Goal: Transaction & Acquisition: Purchase product/service

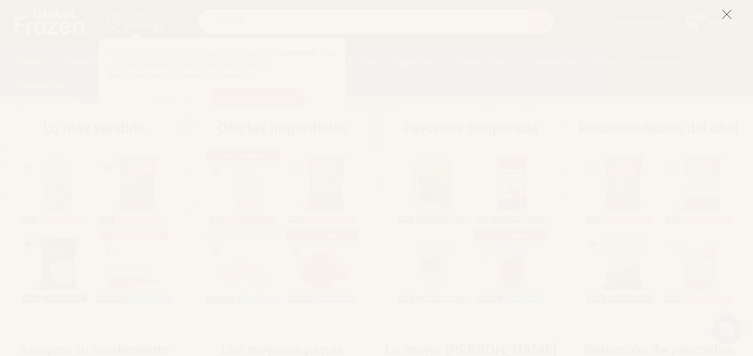
scroll to position [120, 0]
click at [729, 17] on icon at bounding box center [726, 14] width 11 height 11
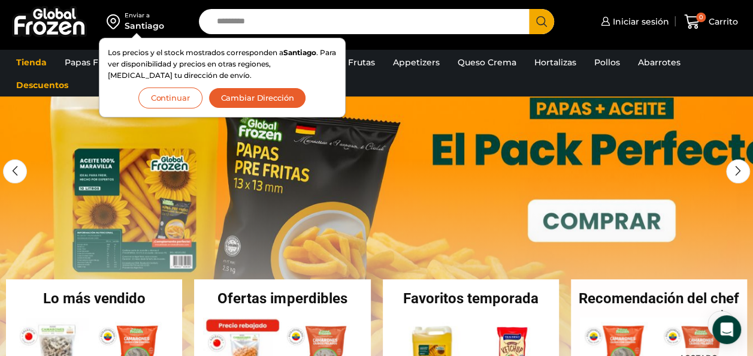
scroll to position [0, 0]
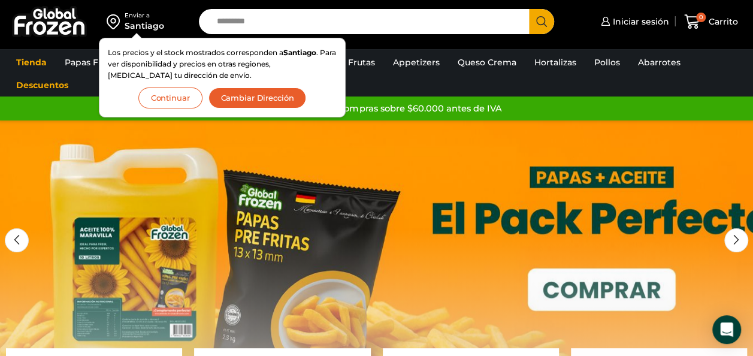
click at [154, 96] on button "Continuar" at bounding box center [170, 97] width 64 height 21
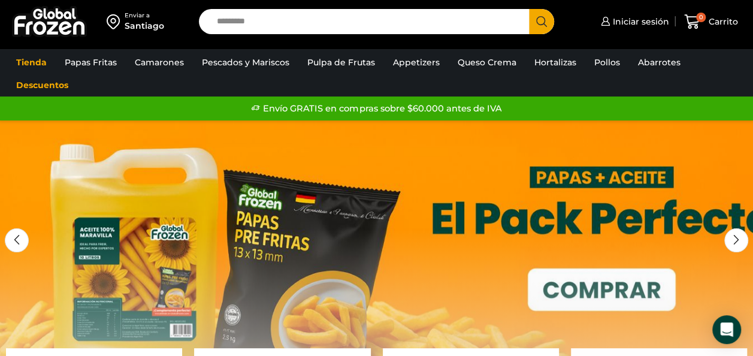
click at [156, 16] on div "Enviar a" at bounding box center [145, 15] width 40 height 8
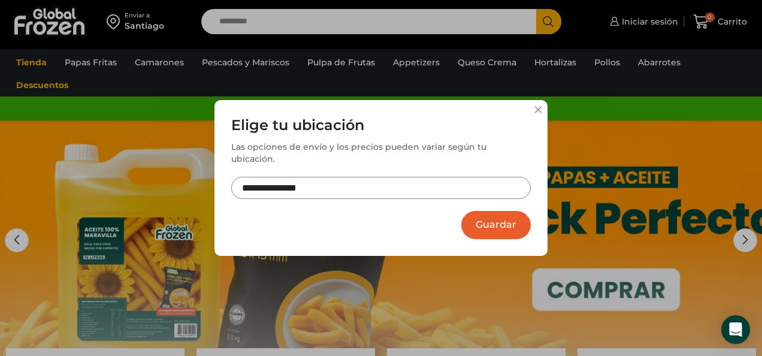
click at [502, 177] on input "**********" at bounding box center [380, 188] width 299 height 22
click at [541, 113] on button at bounding box center [537, 109] width 7 height 7
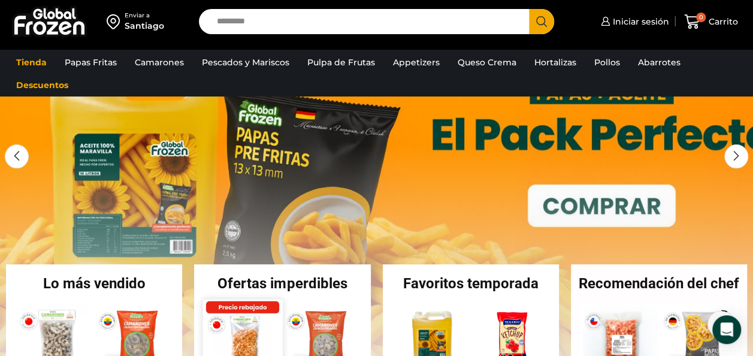
scroll to position [239, 0]
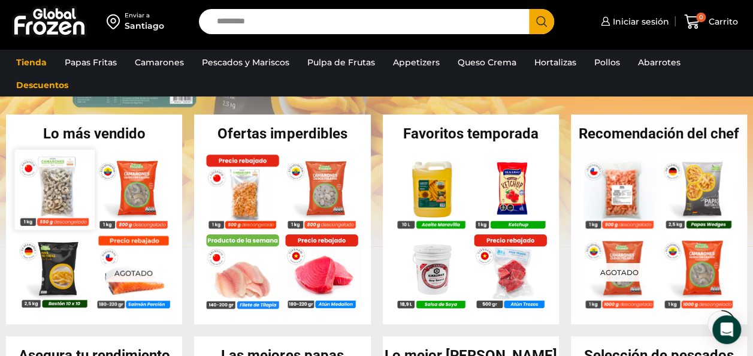
click at [63, 193] on img at bounding box center [55, 189] width 80 height 80
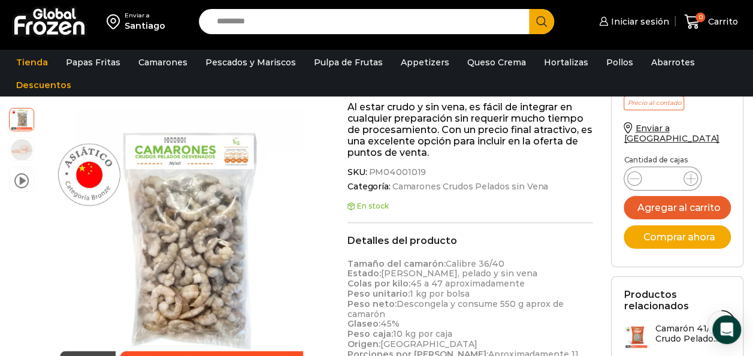
scroll to position [442, 0]
